Goal: Task Accomplishment & Management: Manage account settings

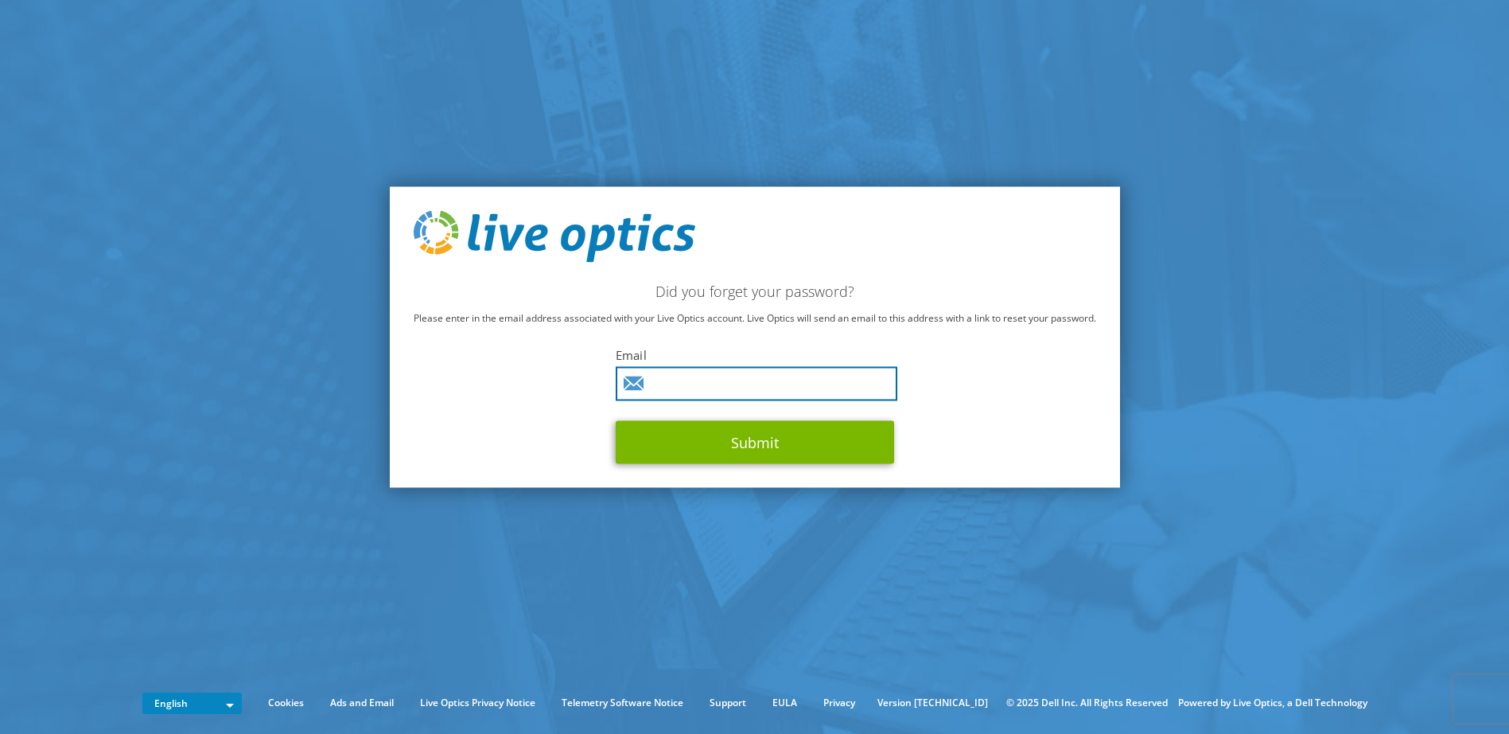
click at [695, 386] on input "text" at bounding box center [757, 384] width 282 height 34
click at [703, 378] on input "text" at bounding box center [757, 384] width 282 height 34
click at [695, 382] on input "text" at bounding box center [757, 384] width 282 height 34
type input "ROBert.smith@wsh.nhs.uk"
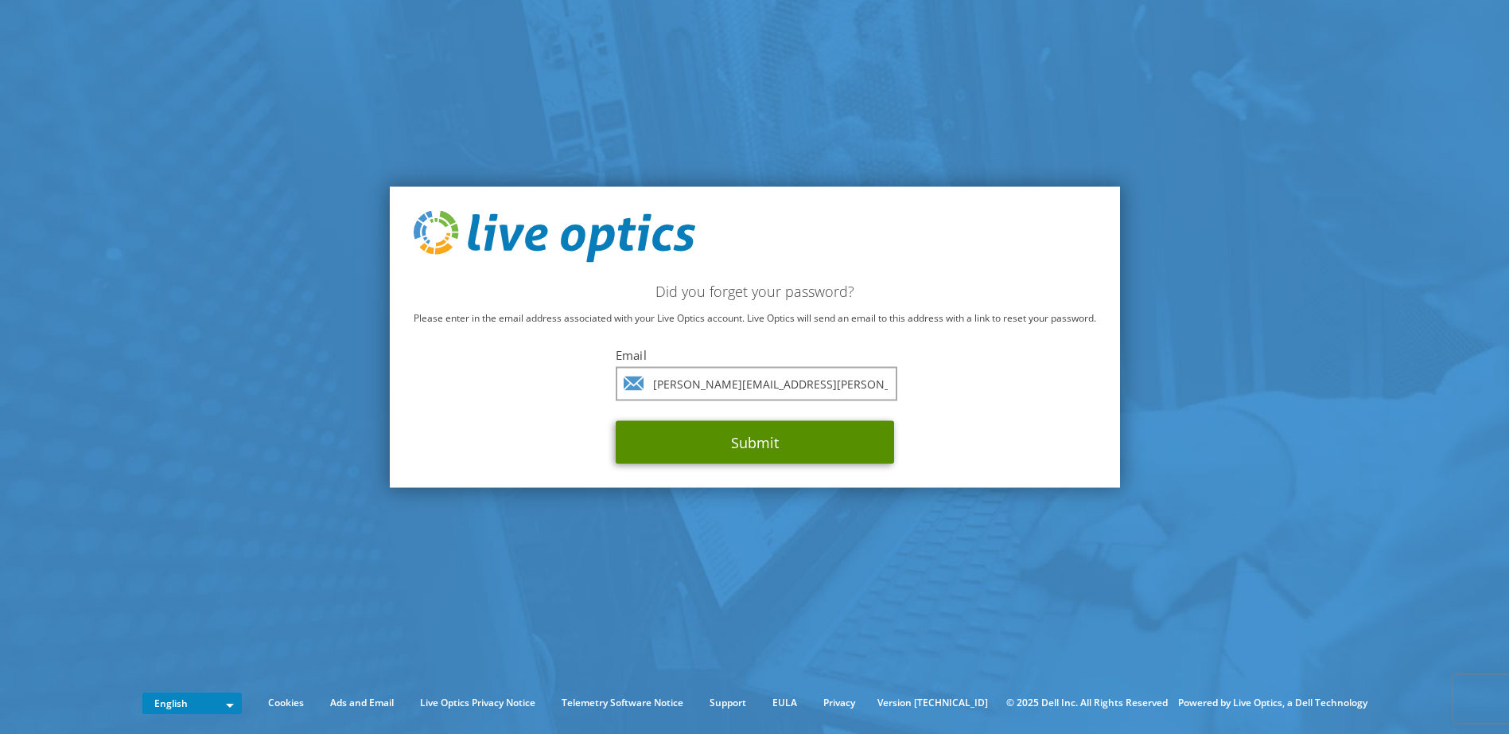
click at [749, 442] on button "Submit" at bounding box center [755, 442] width 278 height 43
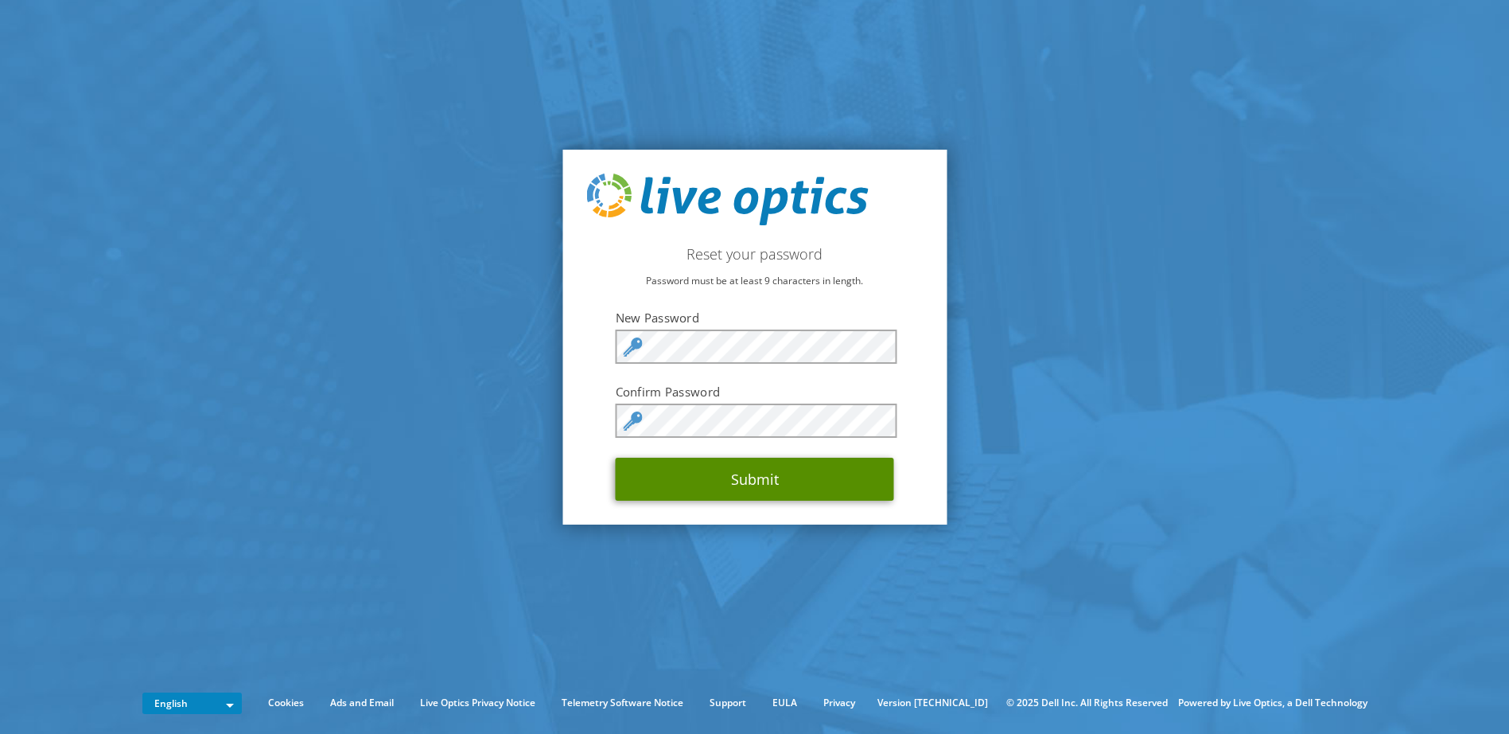
click at [768, 476] on button "Submit" at bounding box center [755, 479] width 278 height 43
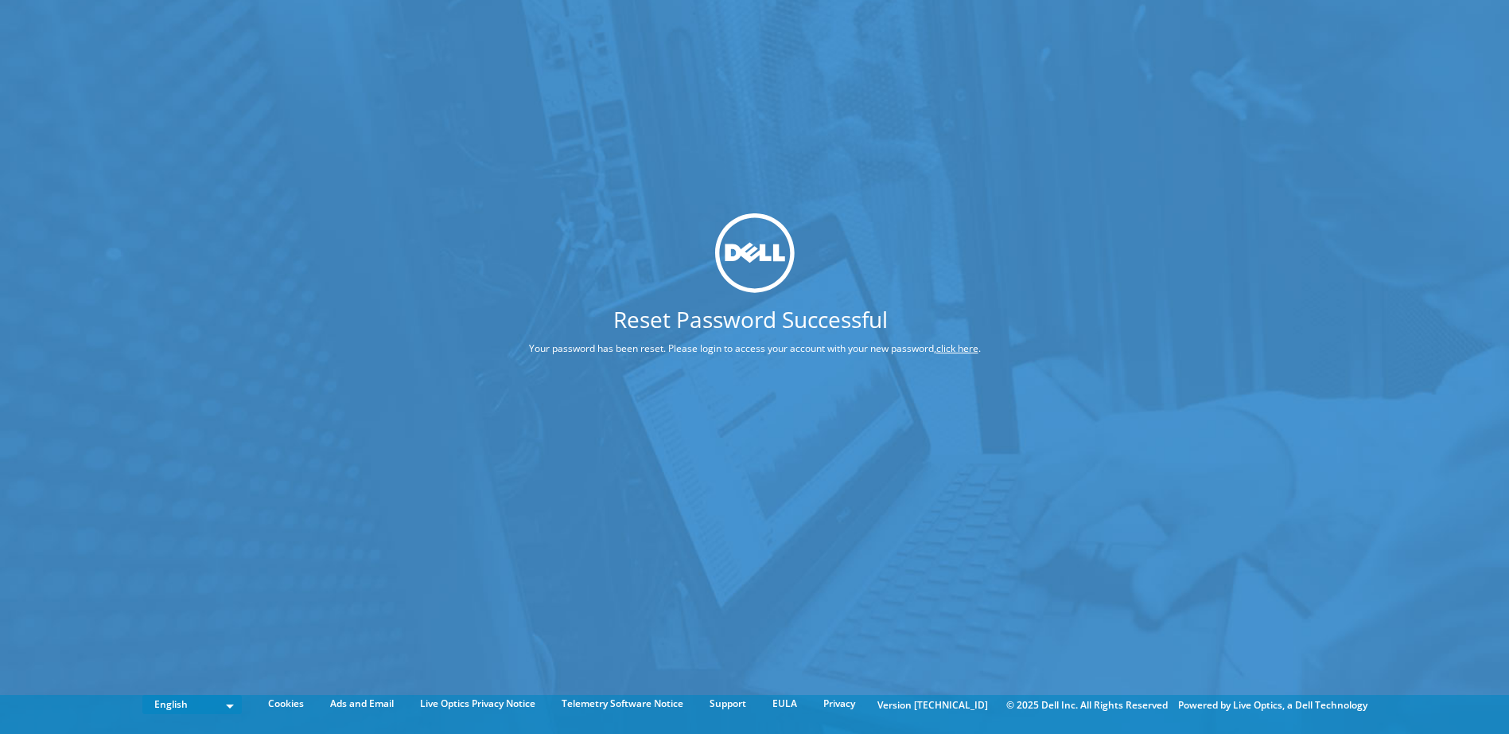
click at [959, 348] on link "click here" at bounding box center [958, 348] width 42 height 14
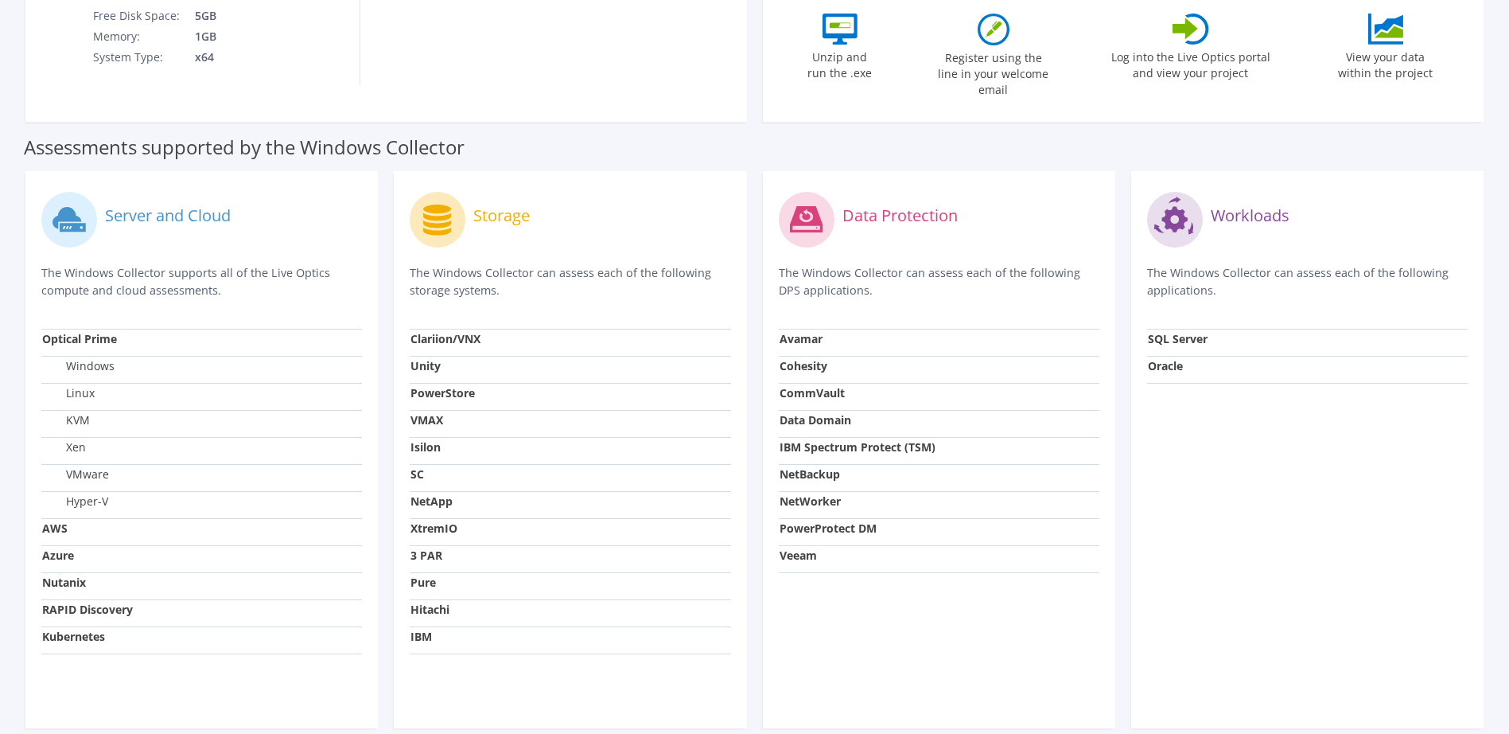
scroll to position [449, 0]
